Goal: Information Seeking & Learning: Learn about a topic

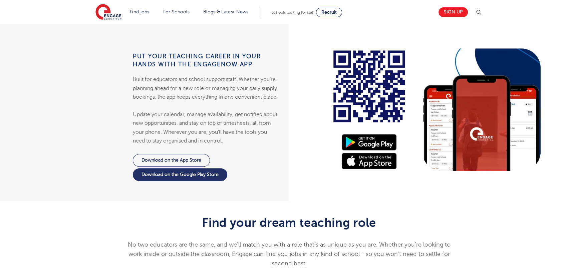
scroll to position [668, 0]
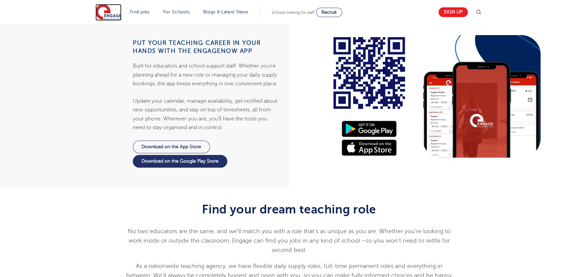
click at [118, 12] on img at bounding box center [109, 12] width 26 height 17
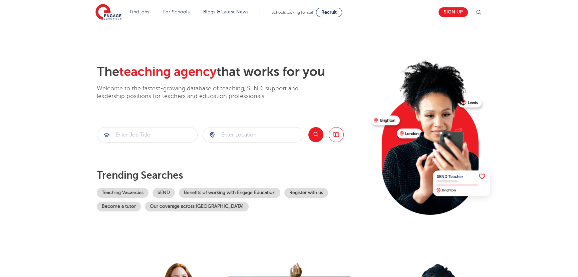
click at [50, 73] on section "The teaching agency that works for you Welcome to the fastest-growing database …" at bounding box center [289, 134] width 578 height 220
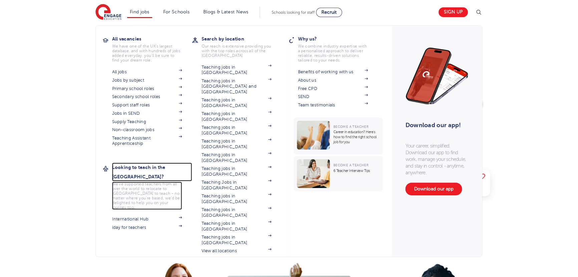
click at [136, 164] on h3 "Looking to teach in the [GEOGRAPHIC_DATA]?" at bounding box center [152, 171] width 80 height 19
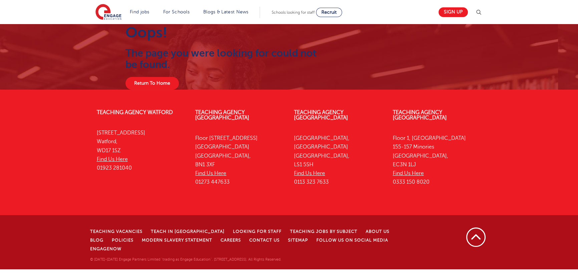
click at [478, 13] on img at bounding box center [479, 12] width 8 height 8
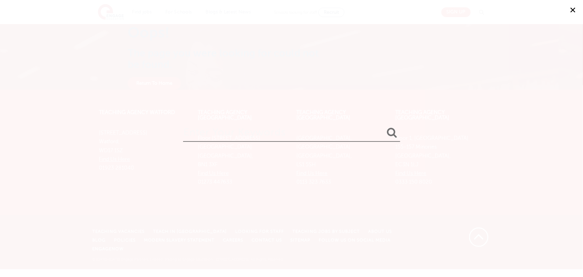
click at [259, 132] on input "search" at bounding box center [291, 131] width 217 height 22
type input "policies"
click at [384, 127] on button "submit" at bounding box center [392, 133] width 16 height 12
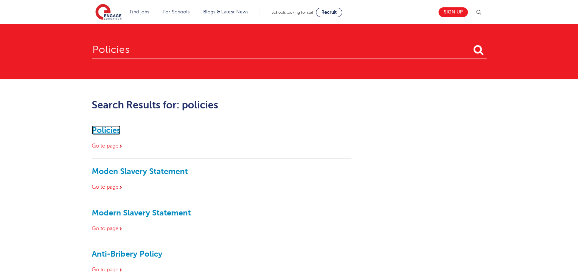
click at [105, 130] on link "Policies" at bounding box center [106, 129] width 29 height 9
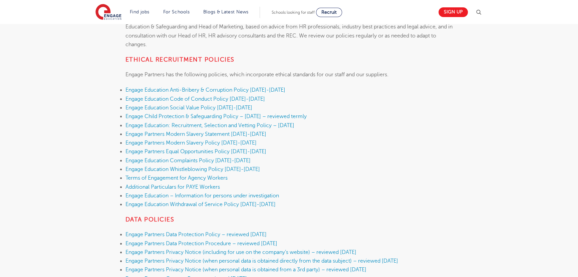
scroll to position [182, 0]
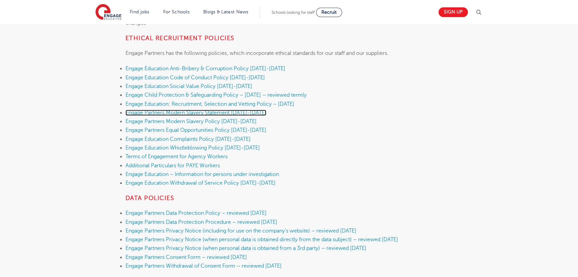
click at [199, 111] on link "Engage Partners Modern Slavery Statement 2025-2026" at bounding box center [196, 113] width 141 height 6
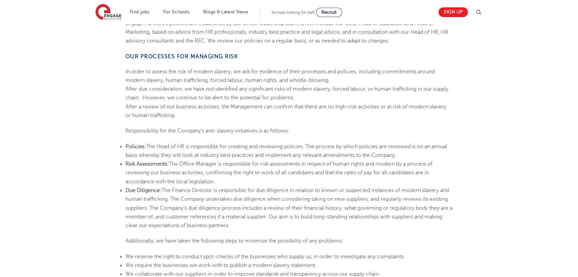
scroll to position [607, 0]
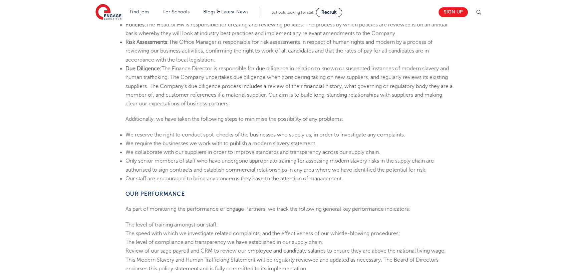
click at [190, 132] on span "We reserve the right to conduct spot-checks of the businesses who supply us, in…" at bounding box center [266, 135] width 280 height 6
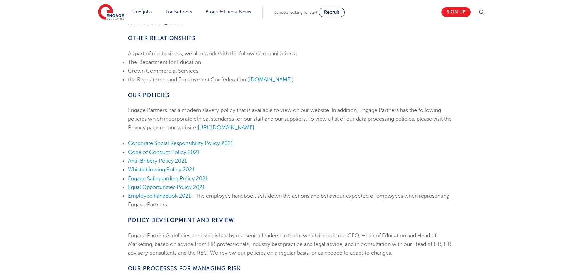
scroll to position [273, 0]
click at [481, 12] on img at bounding box center [479, 12] width 8 height 8
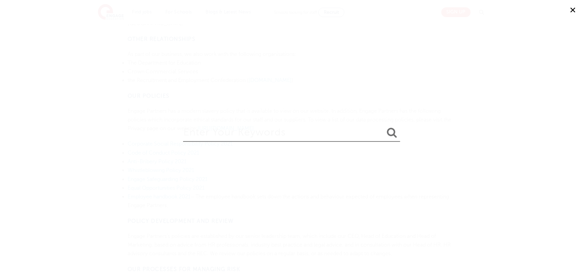
click at [288, 128] on input "search" at bounding box center [291, 131] width 217 height 22
type input "["
type input "policies"
click at [226, 137] on input "policies" at bounding box center [291, 131] width 217 height 22
click at [384, 127] on button "submit" at bounding box center [392, 133] width 16 height 12
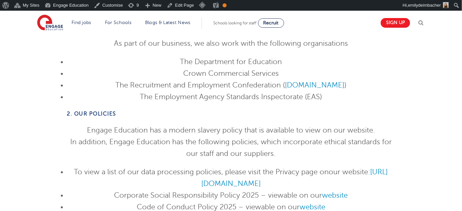
scroll to position [546, 0]
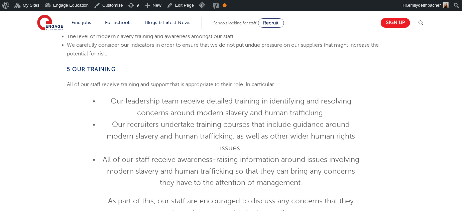
scroll to position [1093, 0]
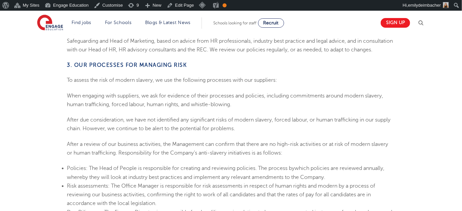
scroll to position [789, 0]
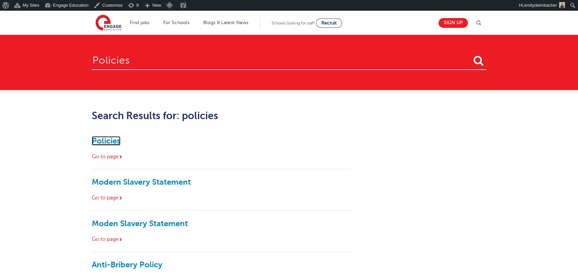
click at [98, 138] on link "Policies" at bounding box center [106, 140] width 29 height 9
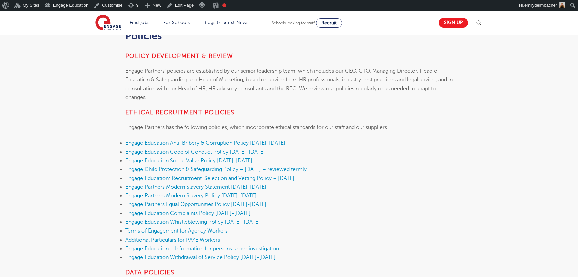
scroll to position [121, 0]
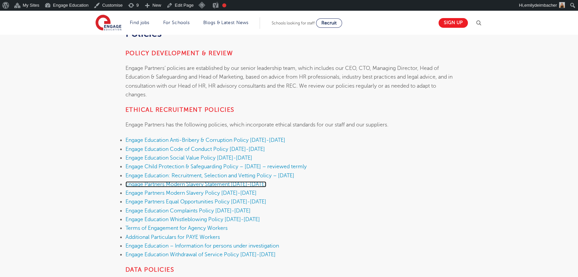
click at [187, 182] on link "Engage Partners Modern Slavery Statement 2025-2026" at bounding box center [196, 184] width 141 height 6
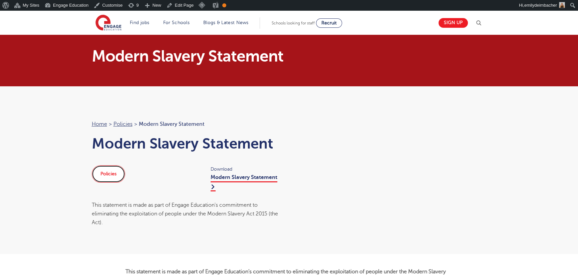
click at [99, 172] on link "Policies" at bounding box center [108, 173] width 33 height 17
click at [233, 177] on link "Modern Slavery Statement" at bounding box center [244, 182] width 67 height 17
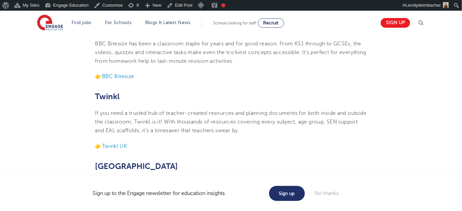
scroll to position [334, 0]
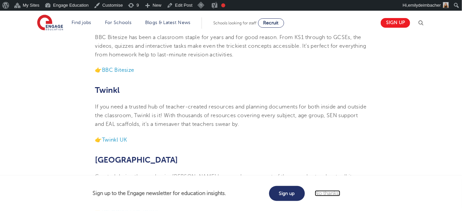
click at [335, 193] on link "No thanks." at bounding box center [327, 193] width 25 height 6
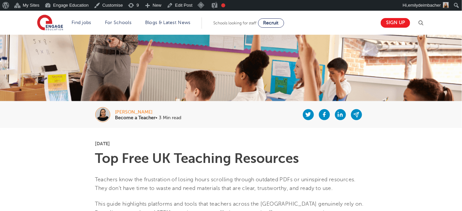
scroll to position [30, 0]
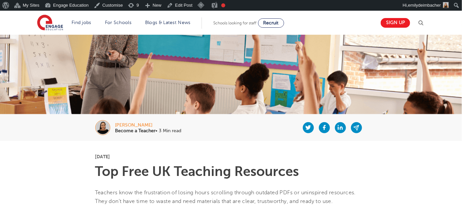
drag, startPoint x: 155, startPoint y: 130, endPoint x: 115, endPoint y: 129, distance: 40.1
click at [115, 129] on div "Megan Oosthuizen Become a Teacher • 3 Min read" at bounding box center [230, 127] width 405 height 27
click at [127, 130] on b "Become a Teacher" at bounding box center [135, 130] width 40 height 5
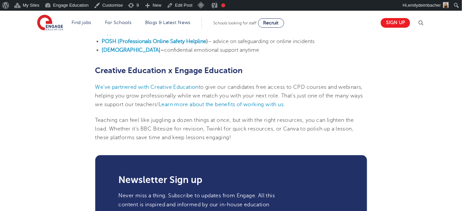
scroll to position [911, 0]
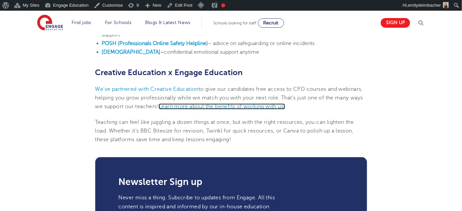
click at [267, 107] on span "Learn more about the benefits of working with us." at bounding box center [222, 107] width 126 height 6
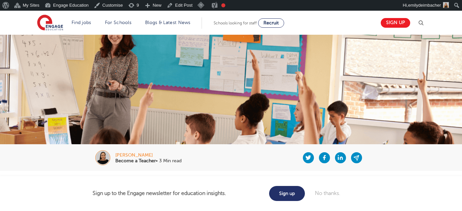
scroll to position [911, 0]
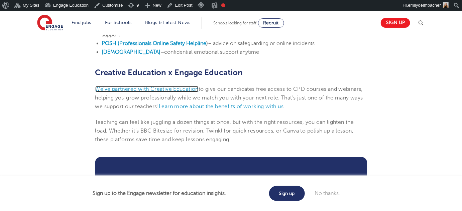
click at [181, 88] on span "We’ve partnered with Creative Education" at bounding box center [147, 89] width 104 height 6
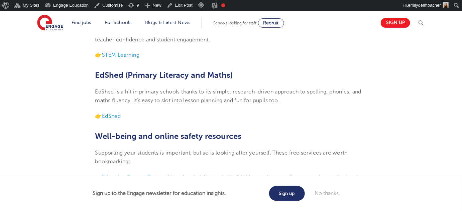
scroll to position [759, 0]
click at [120, 117] on span "EdShed" at bounding box center [111, 117] width 19 height 6
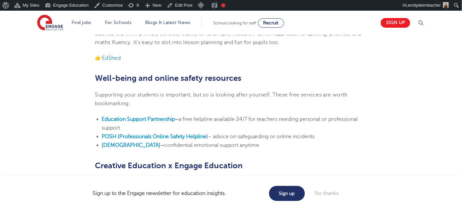
scroll to position [820, 0]
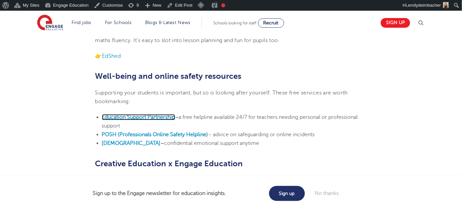
click at [147, 116] on b "Education Support Partnership" at bounding box center [138, 117] width 73 height 6
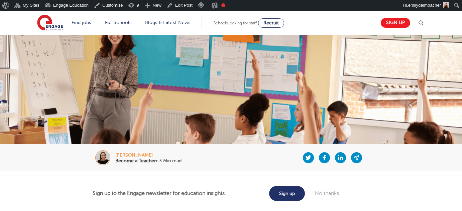
scroll to position [820, 0]
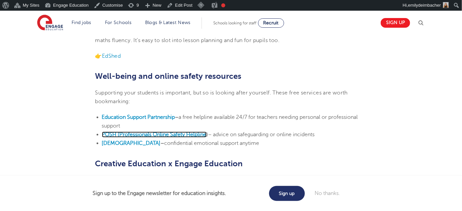
click at [149, 134] on b "POSH (Professionals Online Safety Helpline" at bounding box center [154, 135] width 105 height 6
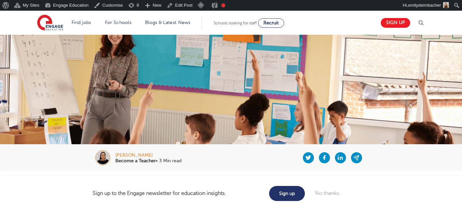
scroll to position [820, 0]
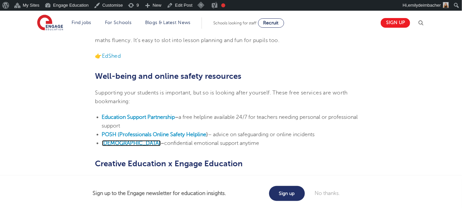
click at [121, 145] on b "[DEMOGRAPHIC_DATA]" at bounding box center [131, 143] width 59 height 6
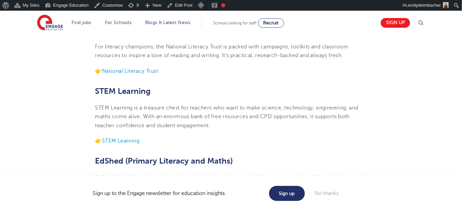
scroll to position [668, 0]
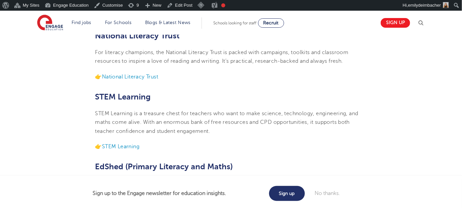
click at [131, 150] on p "👉 STEM Learning" at bounding box center [231, 146] width 272 height 9
click at [130, 147] on span "STEM Learning" at bounding box center [120, 147] width 37 height 6
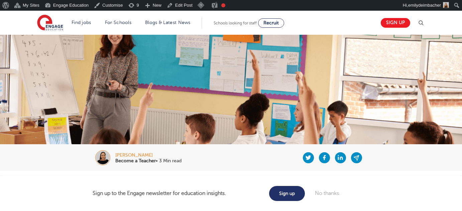
scroll to position [668, 0]
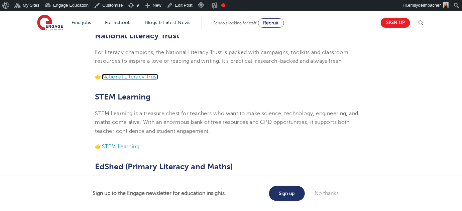
click at [130, 76] on span "National Literacy Trust" at bounding box center [130, 77] width 56 height 6
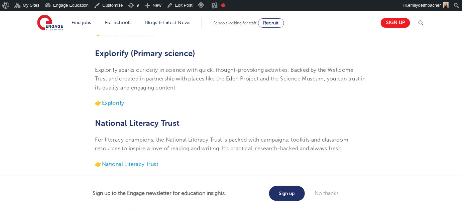
scroll to position [577, 0]
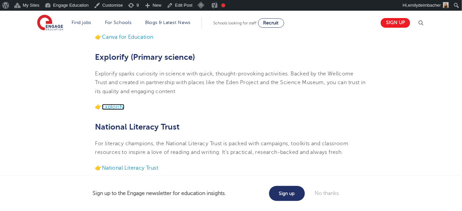
click at [109, 105] on span "Explorify" at bounding box center [113, 107] width 22 height 6
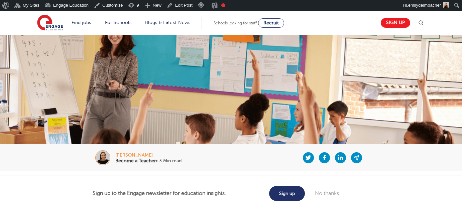
scroll to position [516, 0]
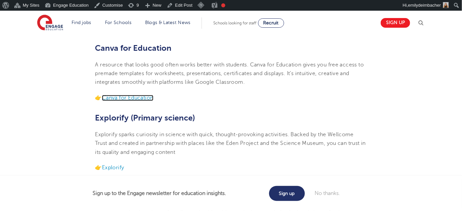
click at [131, 100] on span "Canva for Education" at bounding box center [127, 98] width 51 height 6
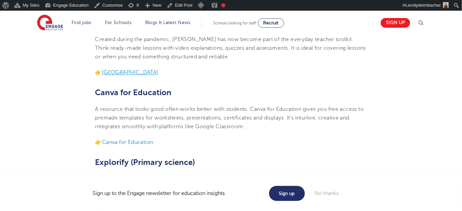
scroll to position [455, 0]
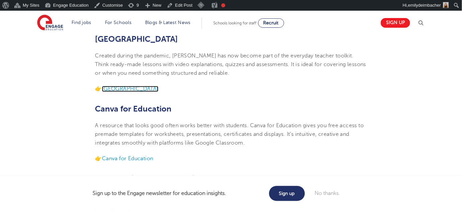
click at [131, 89] on span "[GEOGRAPHIC_DATA]" at bounding box center [130, 89] width 56 height 6
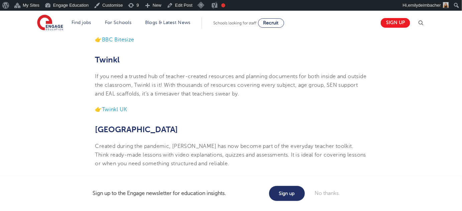
scroll to position [364, 0]
click at [123, 107] on span "Twinkl UK" at bounding box center [114, 110] width 25 height 6
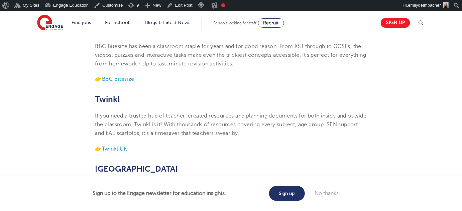
scroll to position [304, 0]
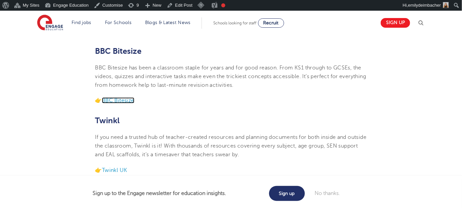
click at [126, 98] on span "BBC Bitesize" at bounding box center [118, 101] width 32 height 6
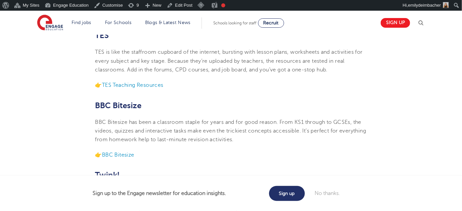
scroll to position [243, 0]
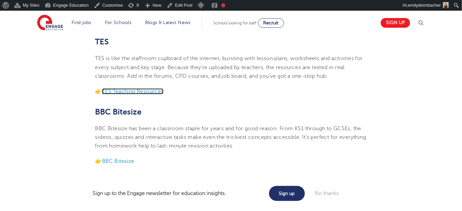
click at [128, 93] on span "TES Teaching Resources" at bounding box center [132, 92] width 61 height 6
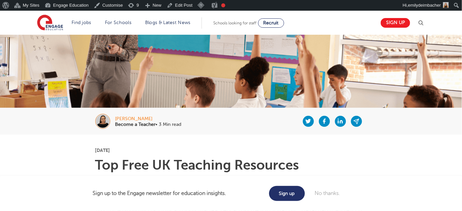
scroll to position [30, 0]
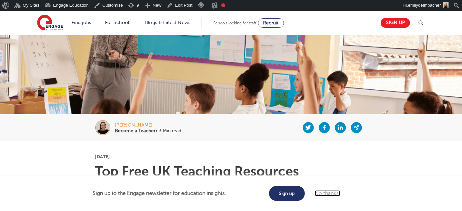
click at [331, 194] on link "No thanks." at bounding box center [327, 193] width 25 height 6
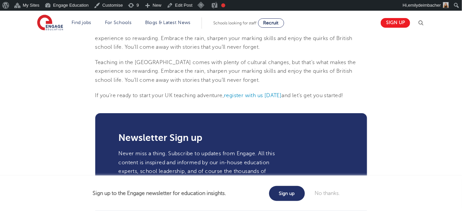
scroll to position [789, 0]
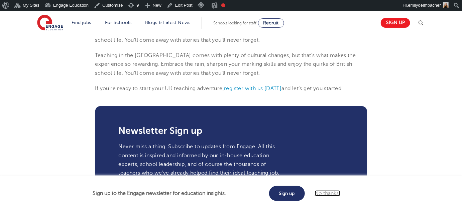
click at [332, 193] on link "No thanks." at bounding box center [327, 193] width 25 height 6
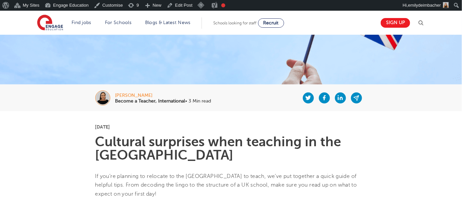
scroll to position [60, 0]
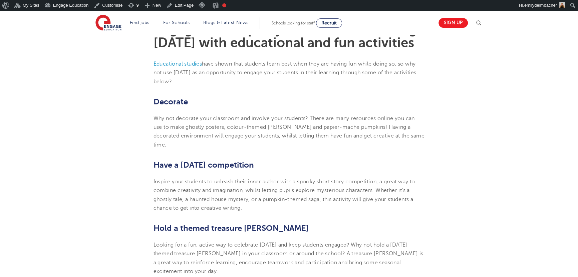
scroll to position [212, 0]
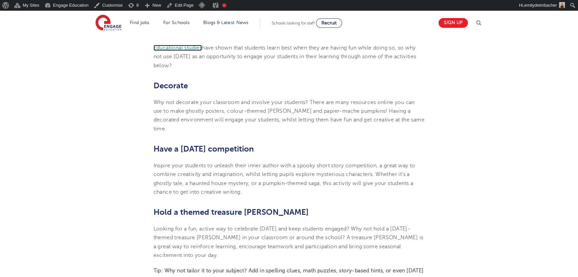
click at [193, 51] on span "Educational studies" at bounding box center [178, 48] width 49 height 6
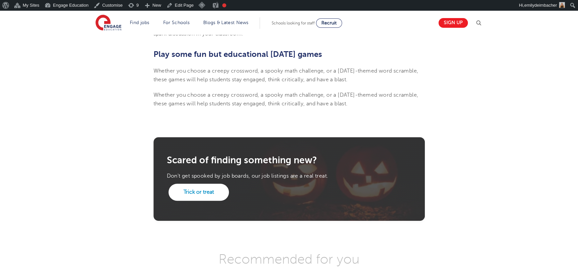
scroll to position [517, 0]
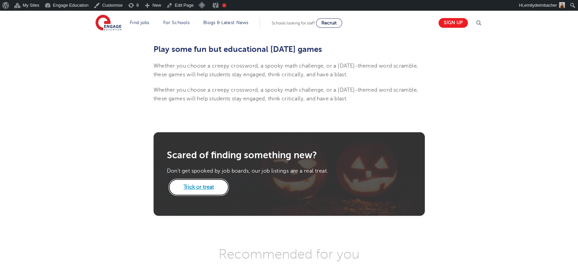
click at [204, 191] on link "Trick or treat" at bounding box center [199, 186] width 60 height 17
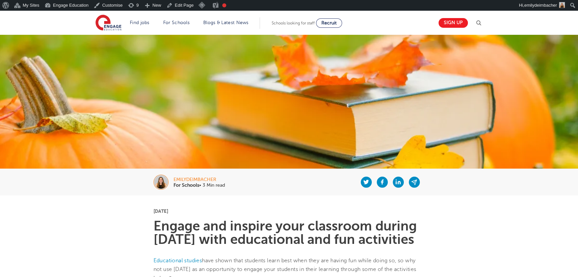
click at [117, 180] on div "emilydeimbacher For Schools • 3 Min read" at bounding box center [289, 181] width 405 height 27
drag, startPoint x: 197, startPoint y: 210, endPoint x: 206, endPoint y: 212, distance: 9.6
click at [206, 212] on p "24th September 2025" at bounding box center [290, 210] width 272 height 5
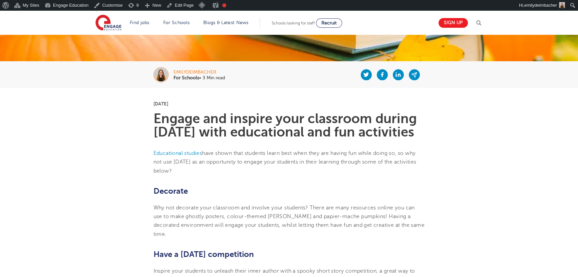
scroll to position [91, 0]
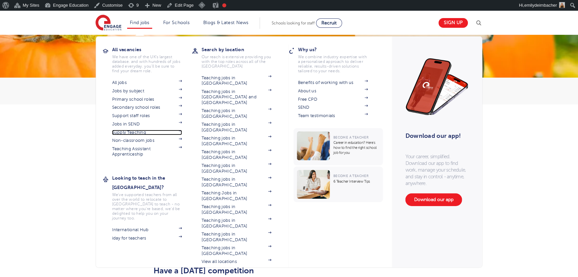
click at [135, 130] on link "Supply Teaching" at bounding box center [147, 132] width 70 height 5
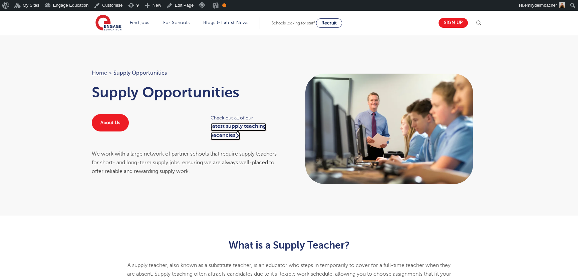
click at [232, 129] on link "latest supply teaching vacancies" at bounding box center [239, 131] width 56 height 17
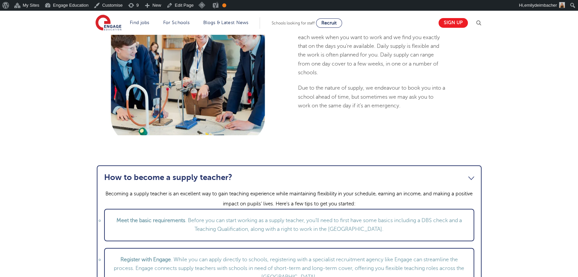
scroll to position [638, 0]
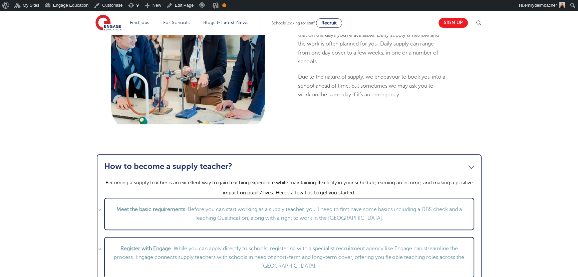
click at [472, 164] on link "How to become a supply teacher?" at bounding box center [289, 165] width 370 height 9
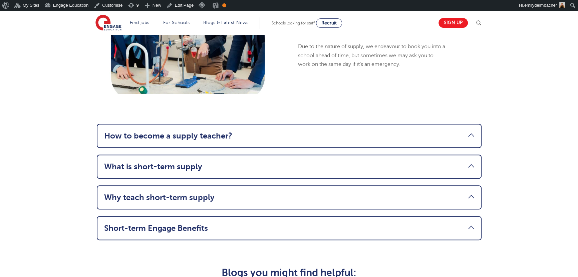
scroll to position [668, 0]
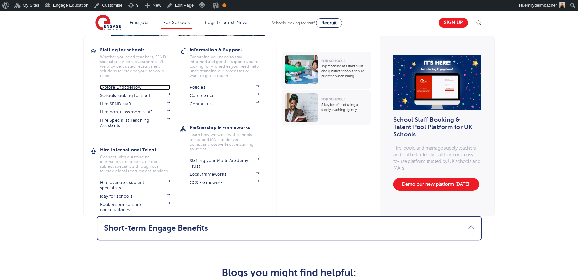
click at [137, 89] on link "Explore EngageNow" at bounding box center [135, 87] width 70 height 5
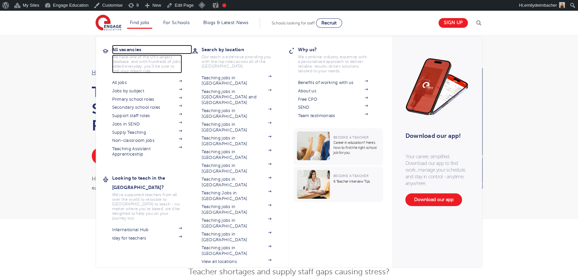
click at [129, 51] on h3 "All vacancies" at bounding box center [152, 49] width 80 height 9
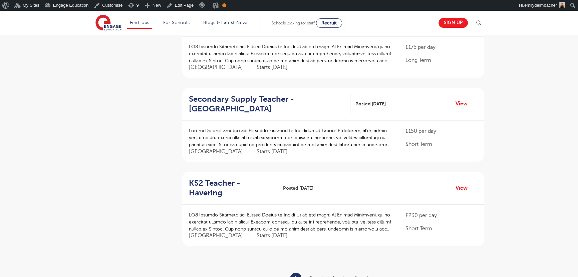
scroll to position [698, 0]
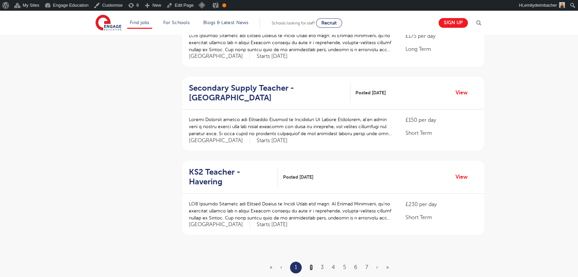
click at [313, 264] on link "2" at bounding box center [311, 267] width 3 height 6
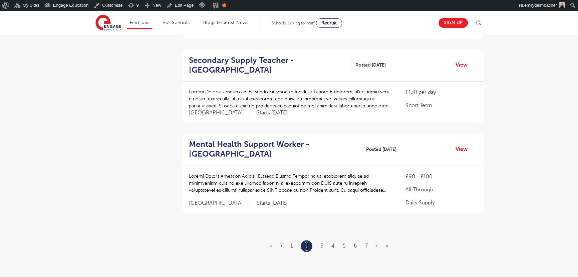
scroll to position [728, 0]
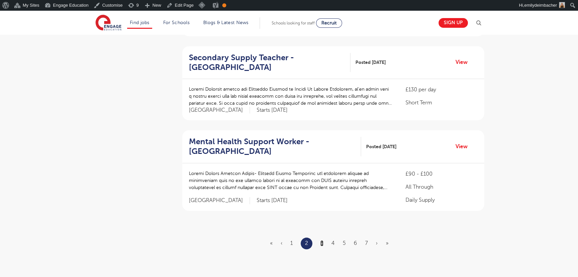
click at [323, 240] on link "3" at bounding box center [322, 243] width 3 height 6
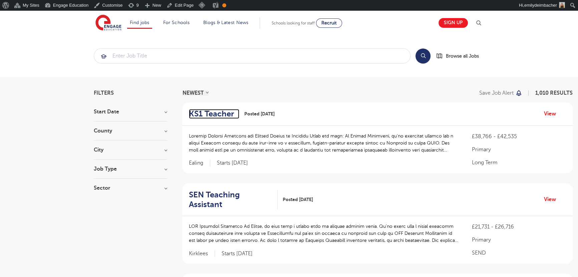
click at [222, 114] on h2 "KS1 Teacher" at bounding box center [211, 114] width 45 height 10
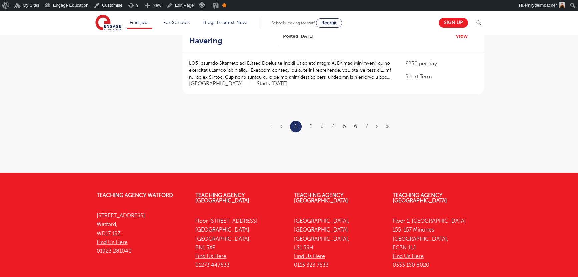
scroll to position [850, 0]
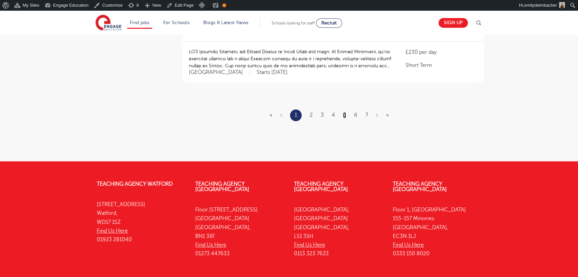
click at [345, 112] on link "5" at bounding box center [344, 115] width 3 height 6
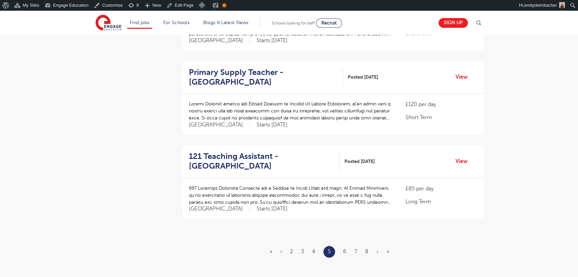
scroll to position [789, 0]
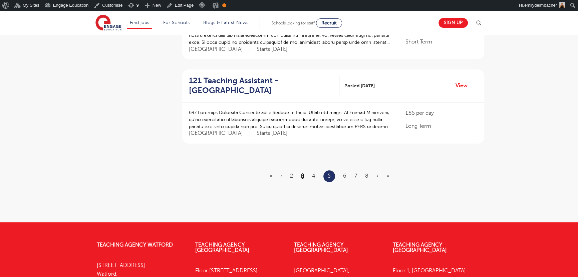
click at [304, 173] on link "3" at bounding box center [302, 176] width 3 height 6
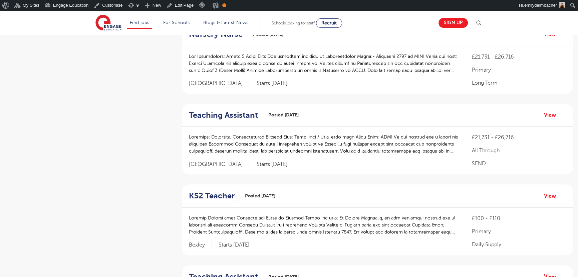
scroll to position [425, 0]
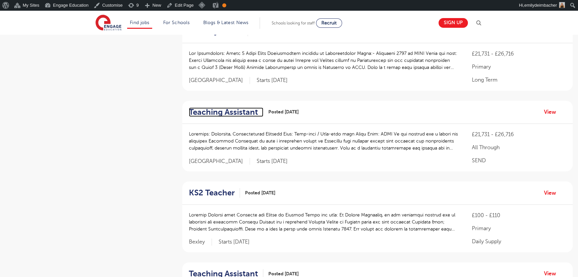
click at [244, 107] on h2 "Teaching Assistant" at bounding box center [223, 112] width 69 height 10
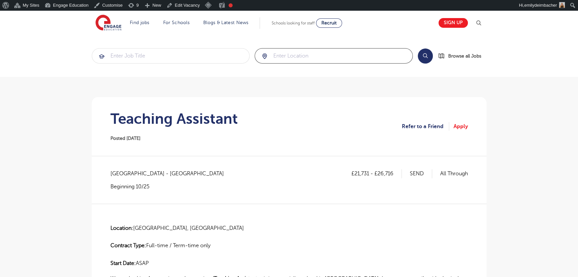
click at [280, 53] on input "search" at bounding box center [334, 55] width 158 height 15
type input "Stevenage"
click button "Submit" at bounding box center [0, 0] width 0 height 0
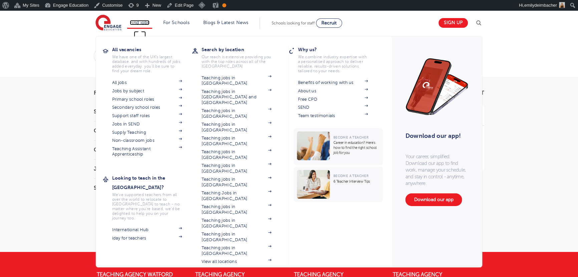
click at [133, 23] on link "Find jobs" at bounding box center [140, 22] width 20 height 5
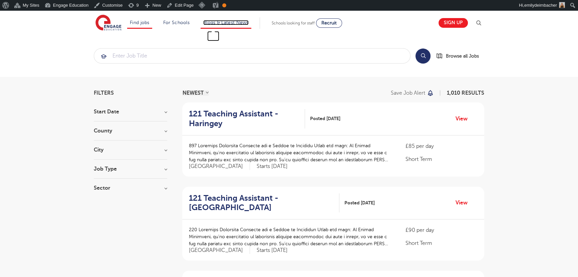
click at [241, 22] on link "Blogs & Latest News" at bounding box center [225, 22] width 45 height 5
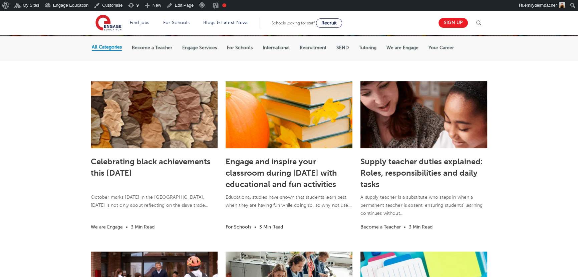
scroll to position [152, 0]
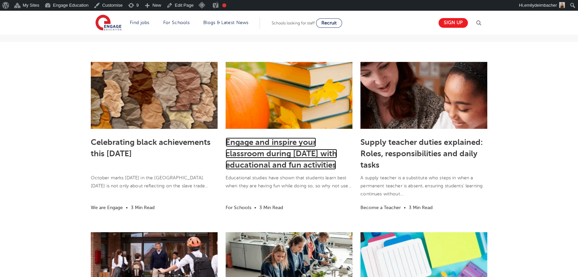
click at [281, 152] on link "Engage and inspire your classroom during Halloween with educational and fun act…" at bounding box center [282, 153] width 112 height 32
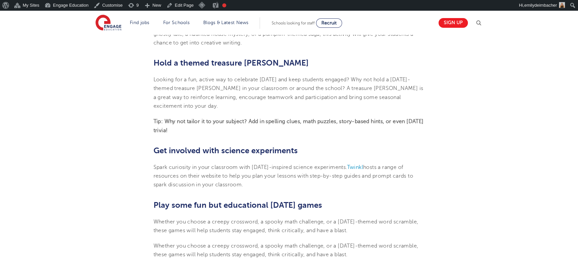
scroll to position [364, 0]
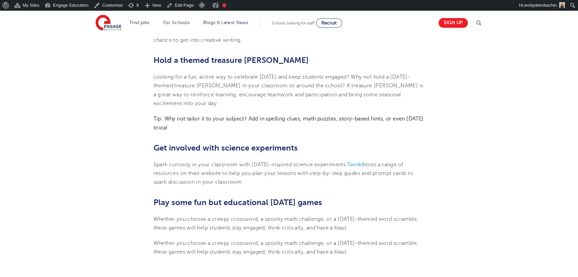
drag, startPoint x: 151, startPoint y: 62, endPoint x: 230, endPoint y: 130, distance: 104.2
click at [230, 130] on section "[DATE] Engage and inspire your classroom during [DATE] with educational and fun…" at bounding box center [289, 108] width 405 height 554
click at [221, 127] on p "Tip: Why not tailor it to your subject? Add in spelling clues, math puzzles, st…" at bounding box center [290, 123] width 272 height 18
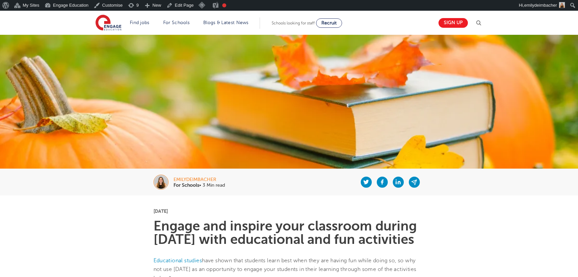
scroll to position [364, 0]
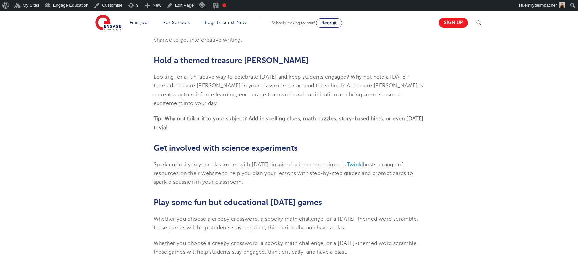
click at [228, 104] on p "Looking for a fun, active way to celebrate Halloween and keep students engaged?…" at bounding box center [290, 89] width 272 height 35
click at [249, 108] on p "Looking for a fun, active way to celebrate Halloween and keep students engaged?…" at bounding box center [290, 89] width 272 height 35
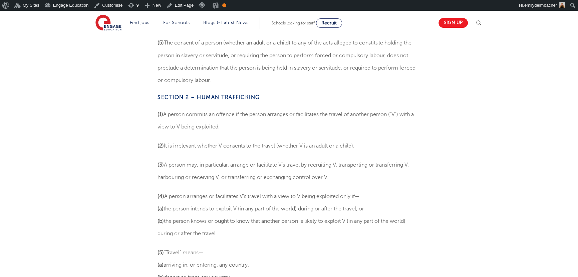
scroll to position [1579, 0]
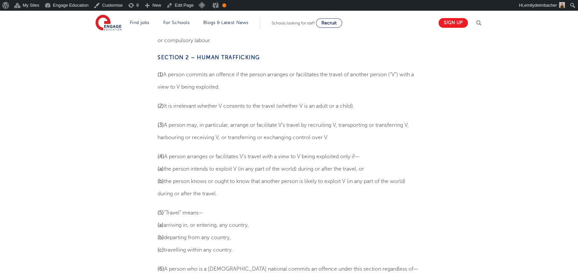
drag, startPoint x: 154, startPoint y: 119, endPoint x: 342, endPoint y: 132, distance: 188.5
click at [342, 132] on p "(3) A person may, in particular, arrange or facilitate V’s travel by recruiting…" at bounding box center [289, 130] width 263 height 25
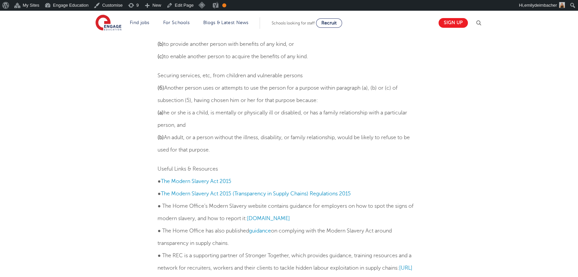
scroll to position [2247, 0]
click at [217, 179] on link "The Modern Slavery Act 2015" at bounding box center [196, 182] width 70 height 6
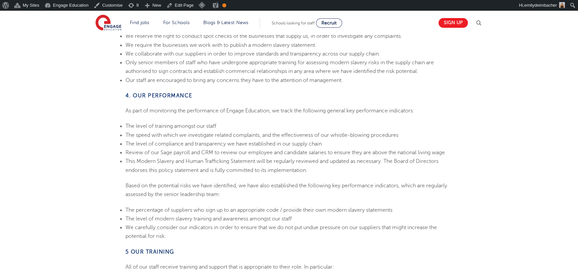
scroll to position [911, 0]
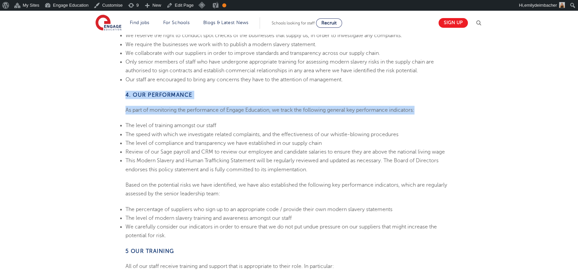
drag, startPoint x: 121, startPoint y: 90, endPoint x: 443, endPoint y: 108, distance: 322.5
click at [443, 108] on p "As part of monitoring the performance of Engage Education, we track the followi…" at bounding box center [290, 110] width 328 height 9
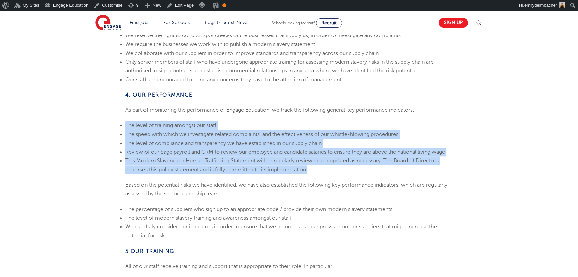
drag, startPoint x: 125, startPoint y: 120, endPoint x: 386, endPoint y: 165, distance: 264.7
click at [386, 165] on li "This Modern Slavery and Human Trafficking Statement will be regularly reviewed …" at bounding box center [290, 165] width 328 height 18
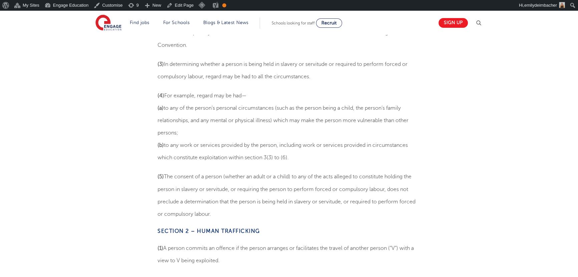
scroll to position [1336, 0]
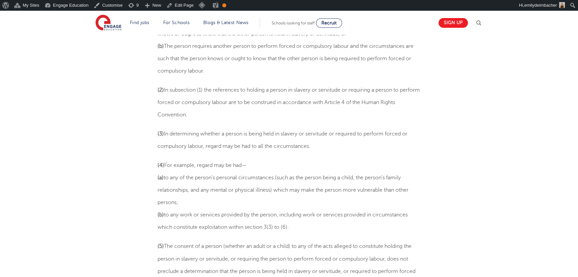
drag, startPoint x: 156, startPoint y: 135, endPoint x: 321, endPoint y: 147, distance: 164.8
click at [321, 147] on p "(3) In determining whether a person is being held in slavery or servitude or re…" at bounding box center [289, 139] width 263 height 25
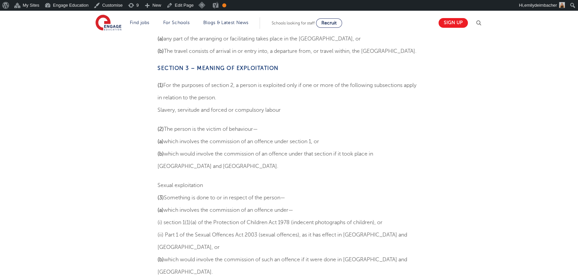
scroll to position [1852, 0]
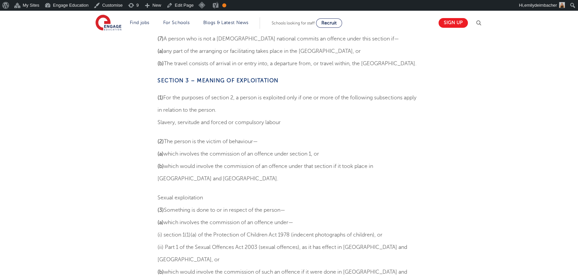
click at [281, 119] on span "Slavery, servitude and forced or compulsory labour" at bounding box center [219, 122] width 123 height 6
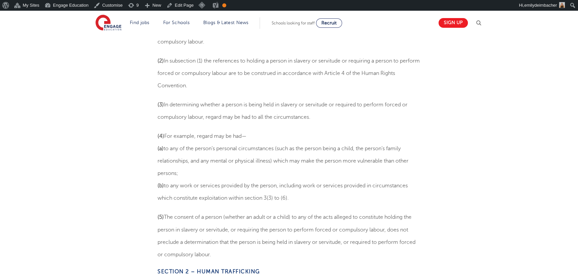
scroll to position [1366, 0]
click at [252, 170] on p "(4) For example, regard may be had— (a) to any of the person’s personal circums…" at bounding box center [289, 166] width 263 height 74
click at [239, 119] on span "(3) In determining whether a person is being held in slavery or servitude or re…" at bounding box center [283, 110] width 250 height 18
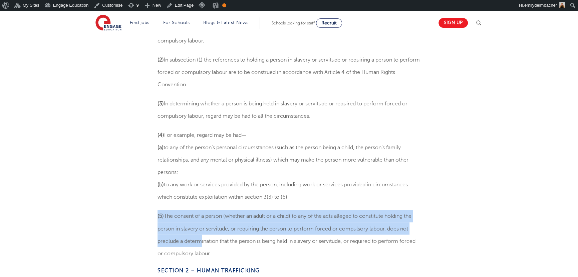
drag, startPoint x: 157, startPoint y: 213, endPoint x: 199, endPoint y: 239, distance: 49.3
click at [254, 214] on span "(5) The consent of a person (whether an adult or a child) to any of the acts al…" at bounding box center [287, 234] width 258 height 43
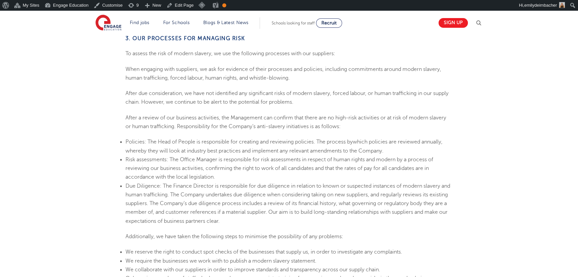
scroll to position [668, 0]
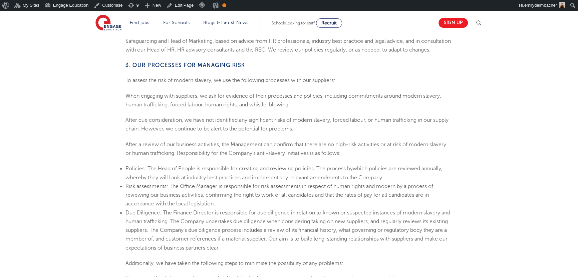
click at [248, 126] on p "After due consideration, we have not identified any significant risks of modern…" at bounding box center [290, 125] width 328 height 18
click at [364, 146] on p "After a review of our business activities, the Management can confirm that ther…" at bounding box center [290, 149] width 328 height 18
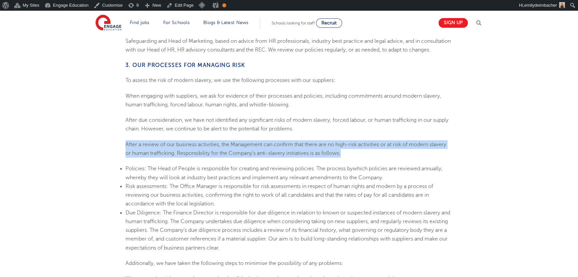
drag, startPoint x: 349, startPoint y: 149, endPoint x: 118, endPoint y: 143, distance: 231.2
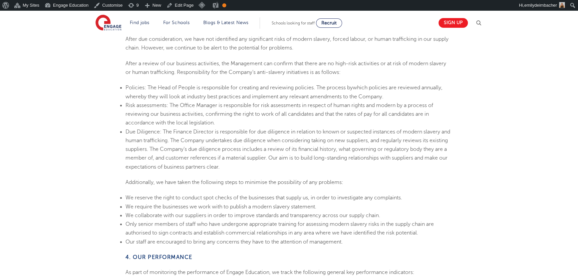
scroll to position [759, 0]
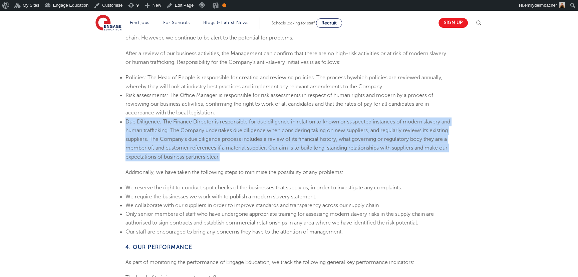
drag, startPoint x: 126, startPoint y: 120, endPoint x: 261, endPoint y: 155, distance: 139.7
click at [261, 155] on li "Due Diligence: The Finance Director is responsible for due diligence in relatio…" at bounding box center [290, 139] width 328 height 44
click at [303, 146] on li "Due Diligence: The Finance Director is responsible for due diligence in relatio…" at bounding box center [290, 139] width 328 height 44
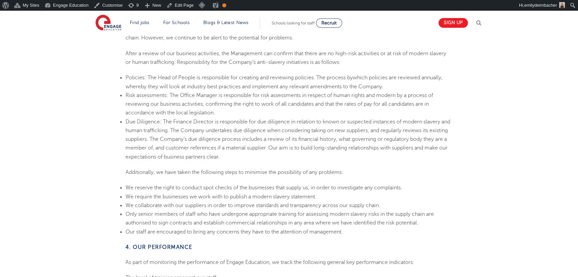
click at [180, 83] on li "Policies: The Head of People is responsible for creating and reviewing policies…" at bounding box center [290, 82] width 328 height 18
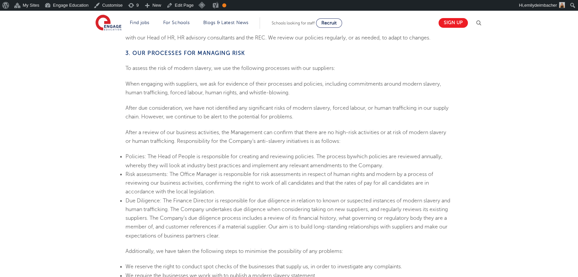
scroll to position [698, 0]
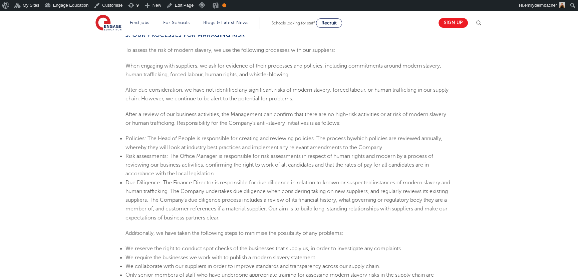
click at [169, 98] on p "After due consideration, we have not identified any significant risks of modern…" at bounding box center [290, 95] width 328 height 18
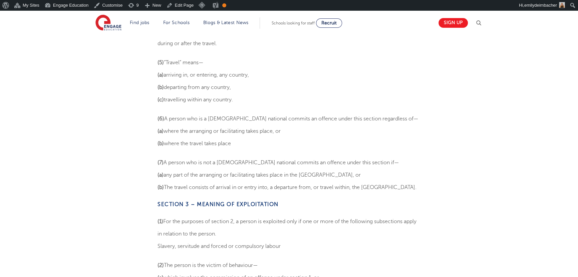
scroll to position [1730, 0]
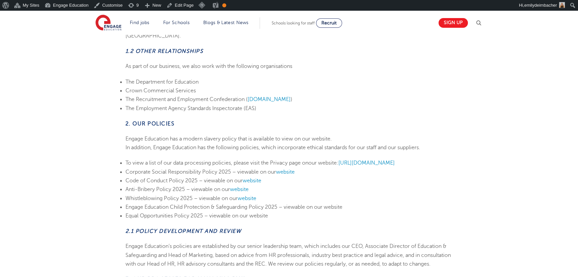
scroll to position [455, 0]
click at [183, 157] on li "To view a list of our data processing policies, please visit the Privacy page o…" at bounding box center [290, 161] width 328 height 9
click at [206, 166] on li "Corporate Social Responsibility Policy 2025 – viewable on our website" at bounding box center [290, 170] width 328 height 9
click at [189, 175] on li "Code of Conduct Policy 2025 – viewable on our website" at bounding box center [290, 179] width 328 height 9
click at [225, 76] on li "The Department for Education" at bounding box center [290, 80] width 328 height 9
